Goal: Go to known website: Access a specific website the user already knows

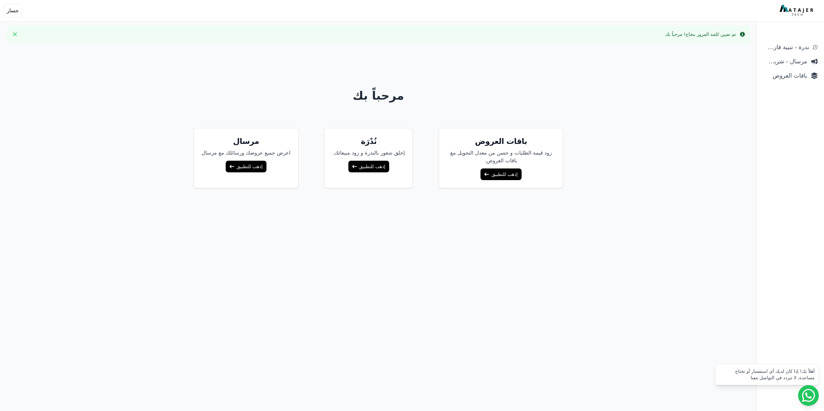
click at [370, 171] on link "إذهب للتطبيق" at bounding box center [368, 167] width 41 height 12
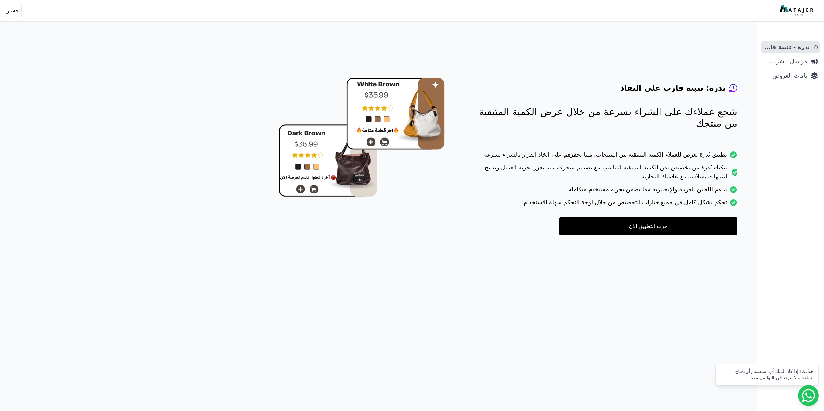
click at [687, 234] on link "جرب التطبيق الان" at bounding box center [648, 227] width 178 height 18
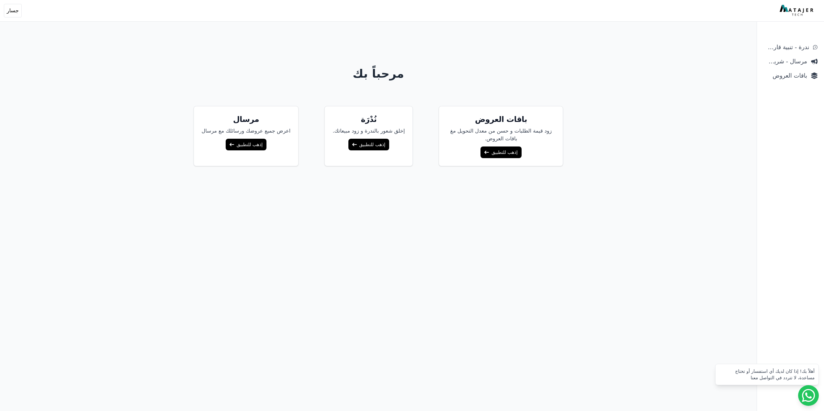
click at [483, 155] on link "إذهب للتطبيق" at bounding box center [500, 153] width 41 height 12
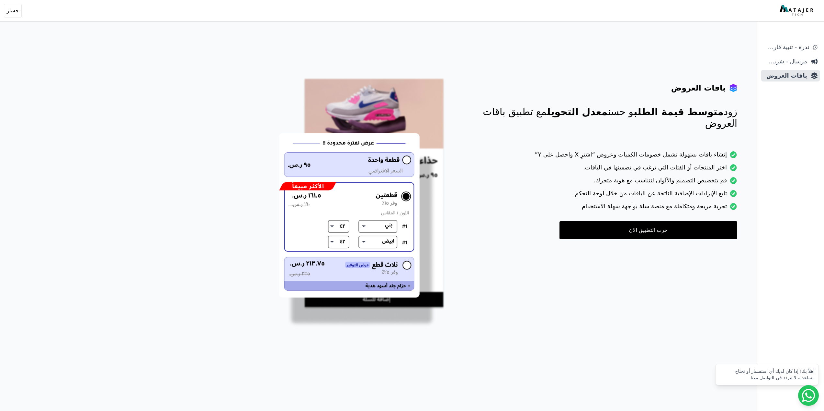
click at [671, 227] on link "جرب التطبيق الان" at bounding box center [648, 230] width 178 height 18
